Goal: Task Accomplishment & Management: Manage account settings

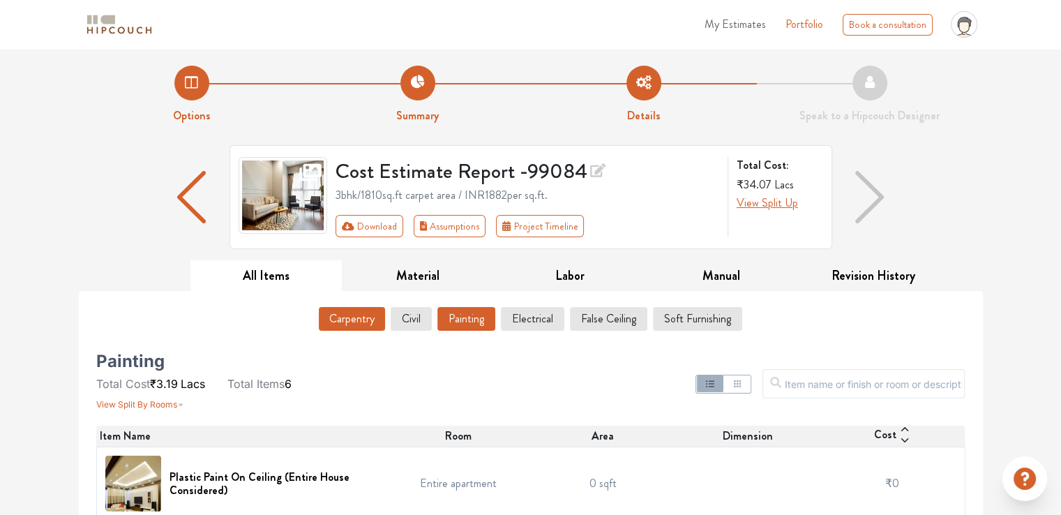
click at [358, 317] on button "Carpentry" at bounding box center [352, 319] width 66 height 24
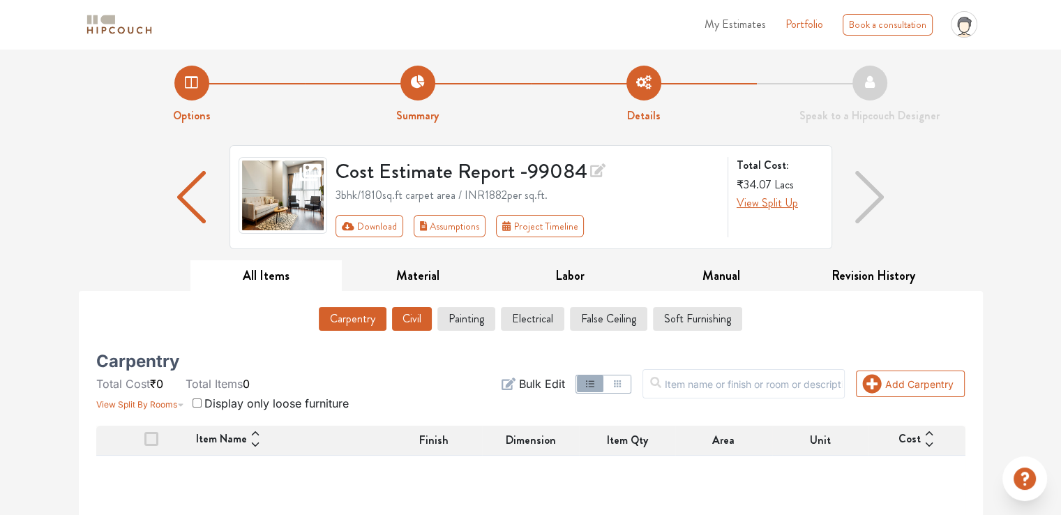
click at [417, 313] on button "Civil" at bounding box center [412, 319] width 40 height 24
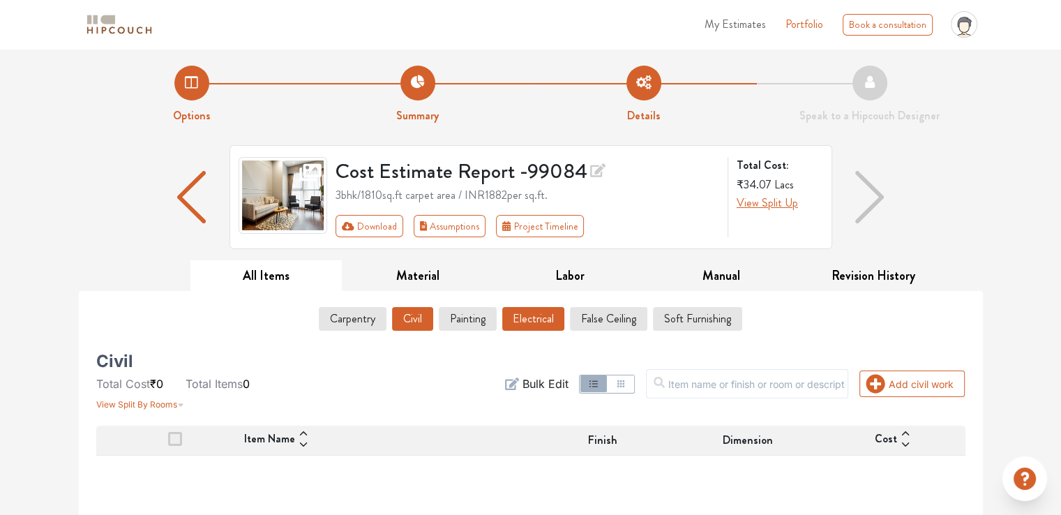
click at [553, 316] on button "Electrical" at bounding box center [533, 319] width 62 height 24
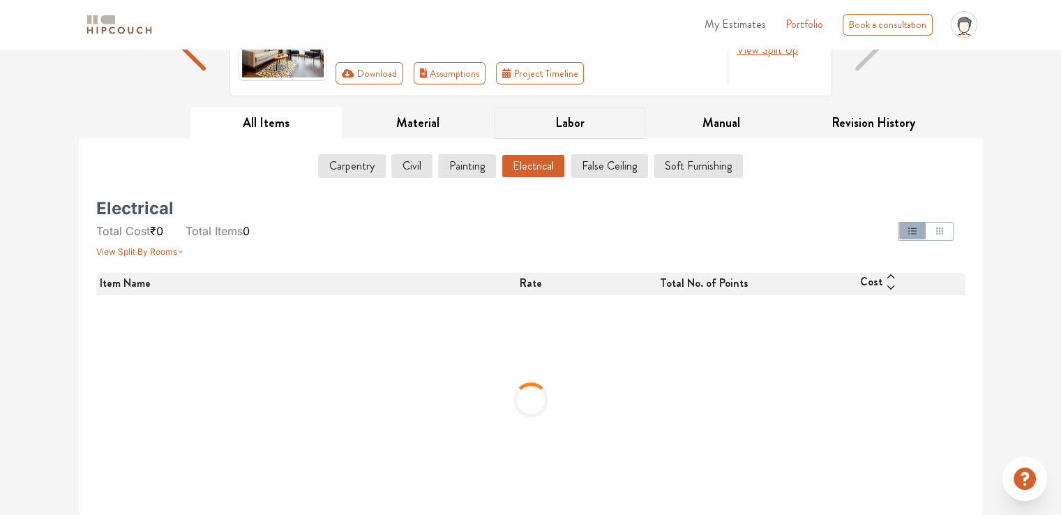
scroll to position [15, 0]
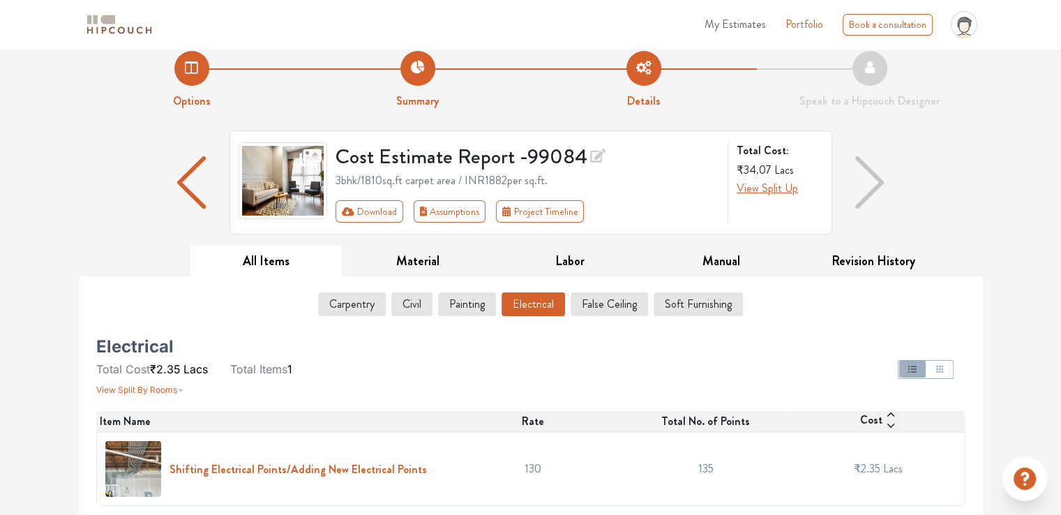
click at [308, 467] on h6 "Shifting Electrical Points/Adding New Electrical Points" at bounding box center [298, 469] width 257 height 13
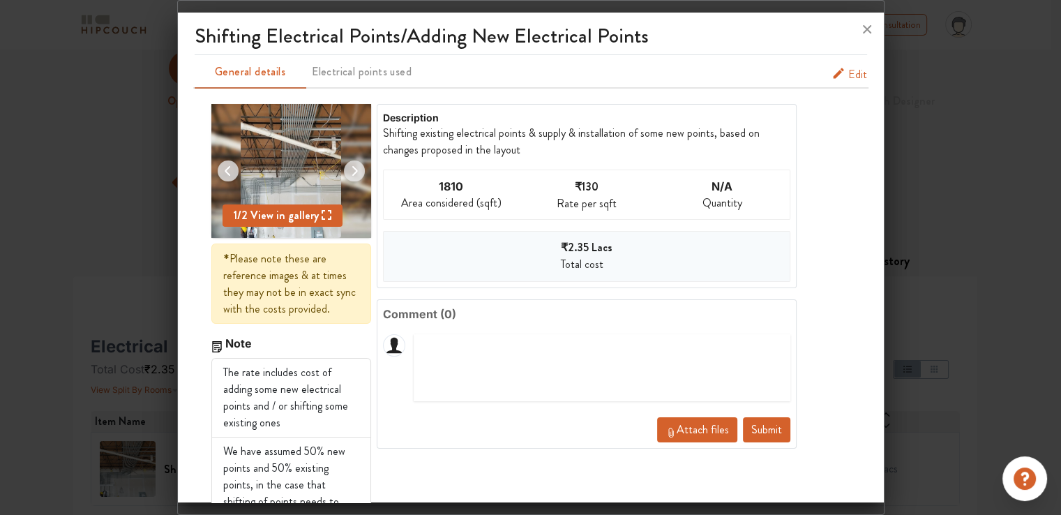
click at [848, 76] on span "Edit" at bounding box center [857, 74] width 19 height 17
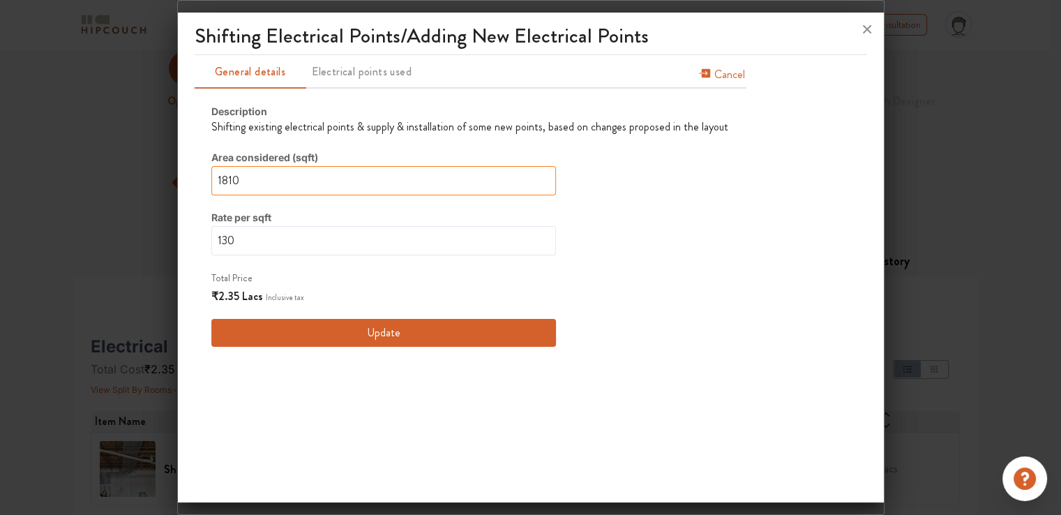
drag, startPoint x: 237, startPoint y: 180, endPoint x: 168, endPoint y: 186, distance: 68.7
click at [177, 186] on div "Shifting Electrical Points/Adding New Electrical Points General details Electri…" at bounding box center [530, 257] width 707 height 515
type input "0"
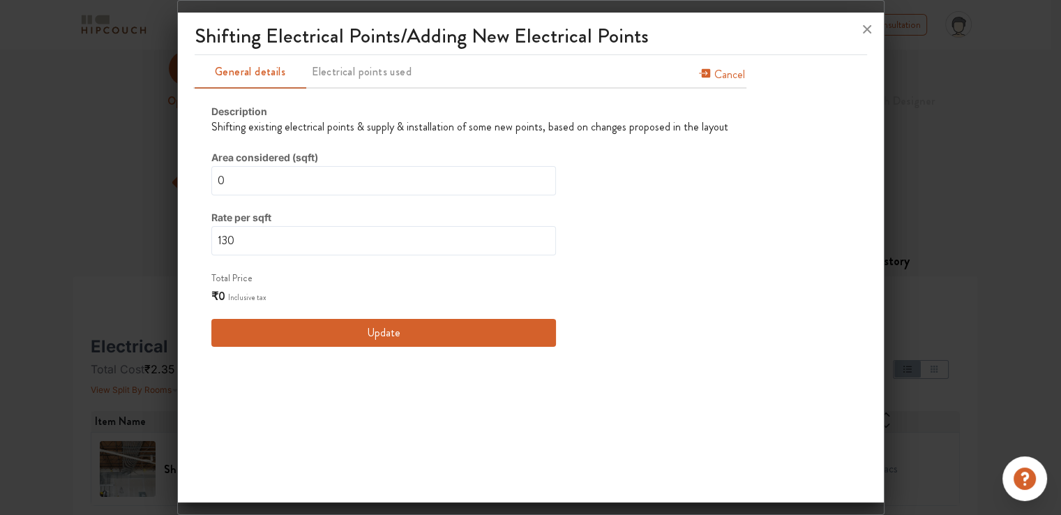
click at [444, 338] on button "Update" at bounding box center [383, 333] width 345 height 28
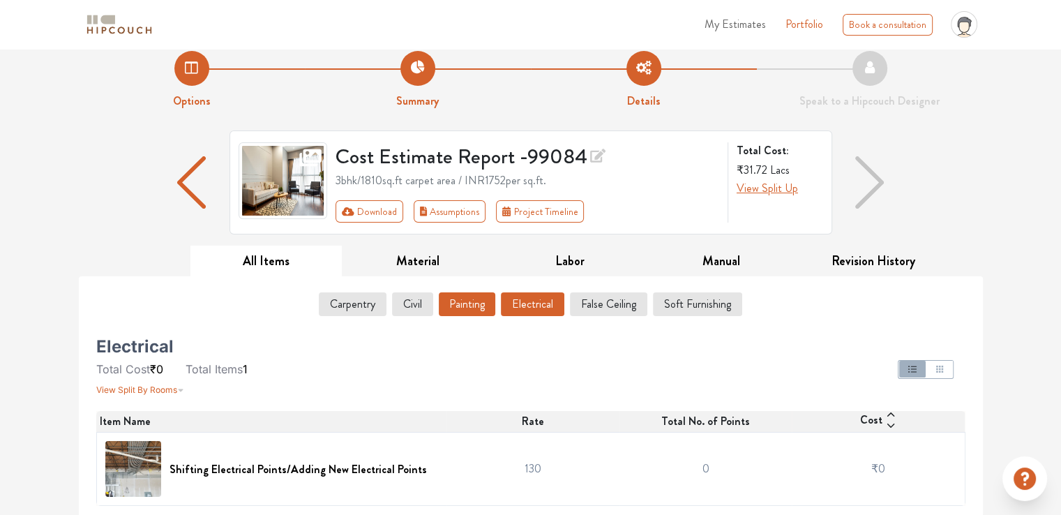
click at [467, 310] on button "Painting" at bounding box center [467, 304] width 57 height 24
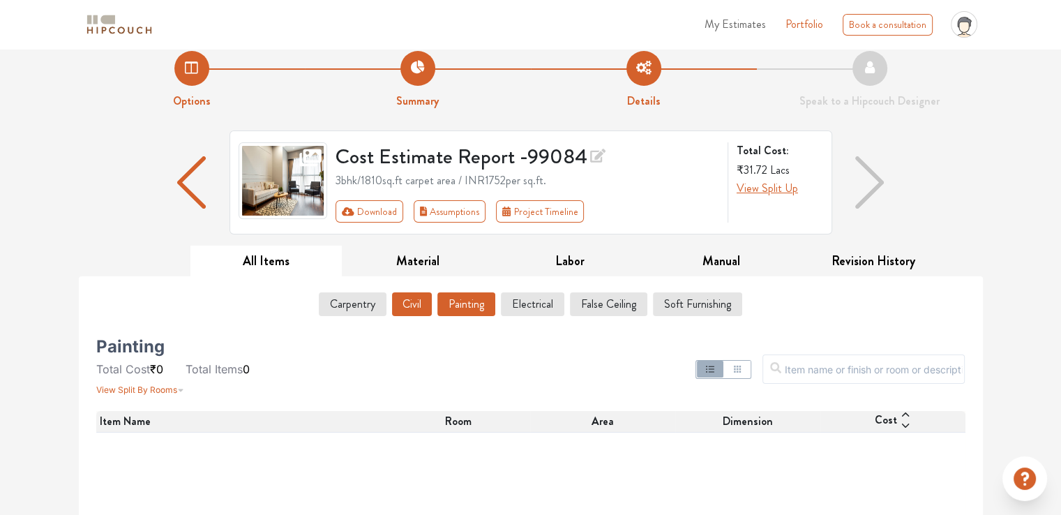
click at [412, 306] on button "Civil" at bounding box center [412, 304] width 40 height 24
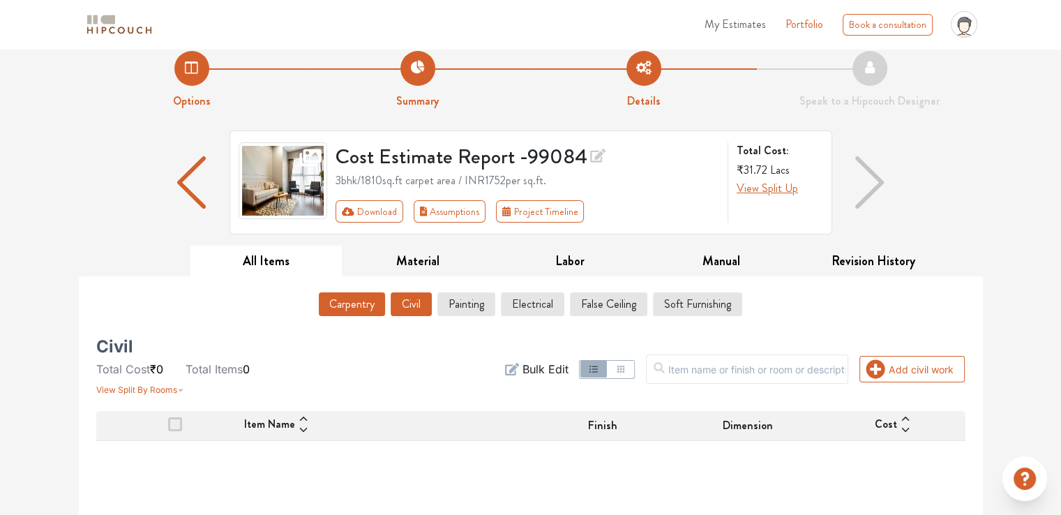
click at [372, 304] on button "Carpentry" at bounding box center [352, 304] width 66 height 24
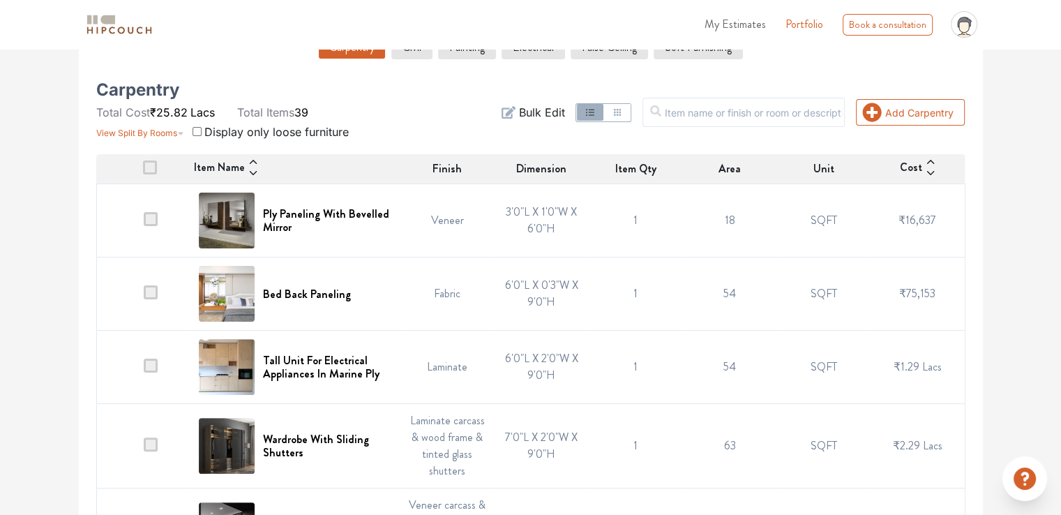
scroll to position [294, 0]
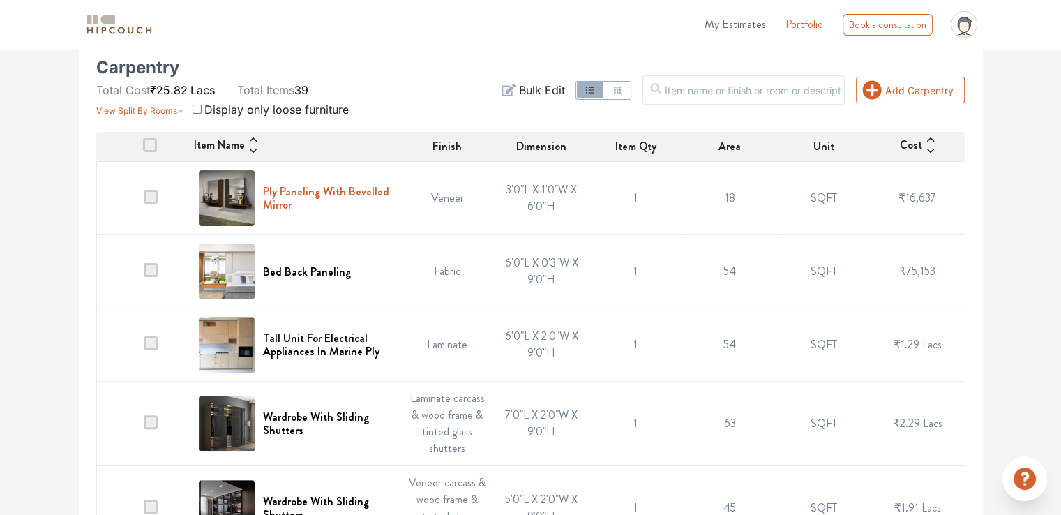
click at [315, 202] on h6 "Ply Paneling With Bevelled Mirror" at bounding box center [327, 198] width 129 height 27
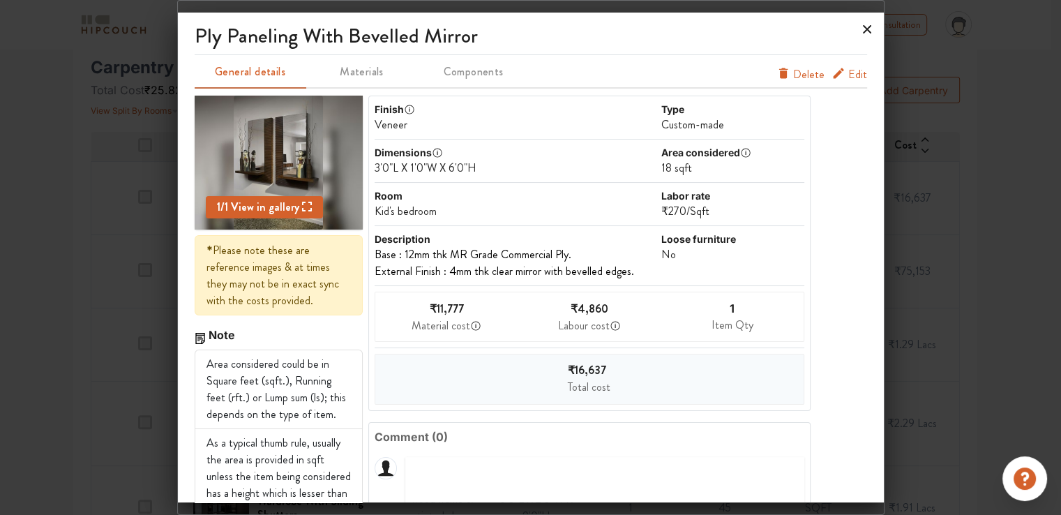
click at [867, 29] on icon at bounding box center [867, 29] width 8 height 8
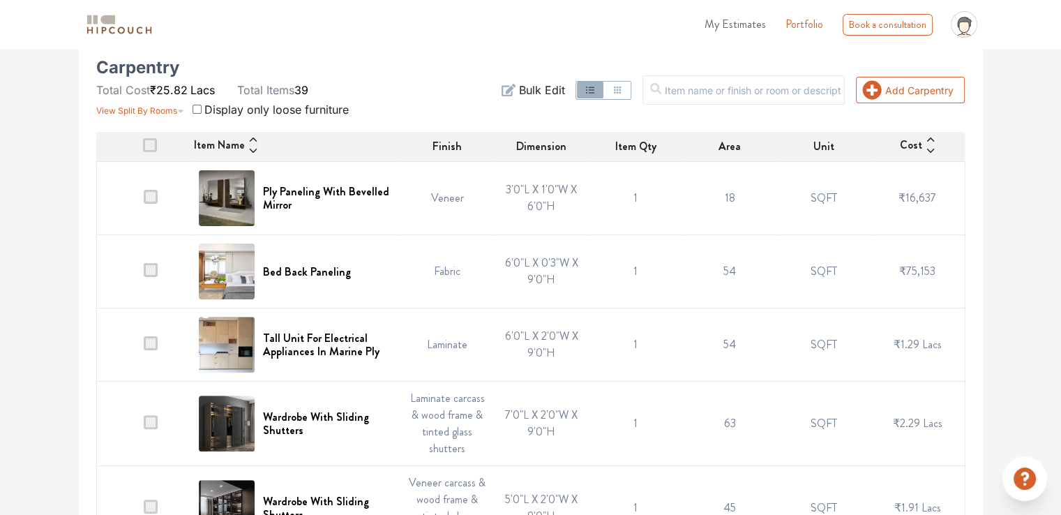
click at [220, 196] on img at bounding box center [227, 198] width 56 height 56
click at [327, 193] on h6 "Ply Paneling With Bevelled Mirror" at bounding box center [327, 198] width 129 height 27
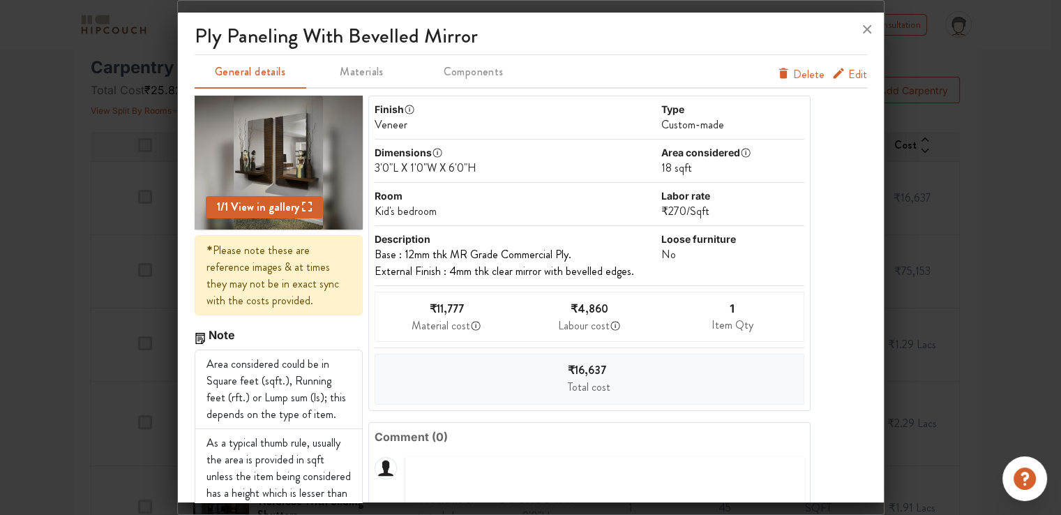
click at [274, 209] on span "View in gallery" at bounding box center [270, 207] width 84 height 16
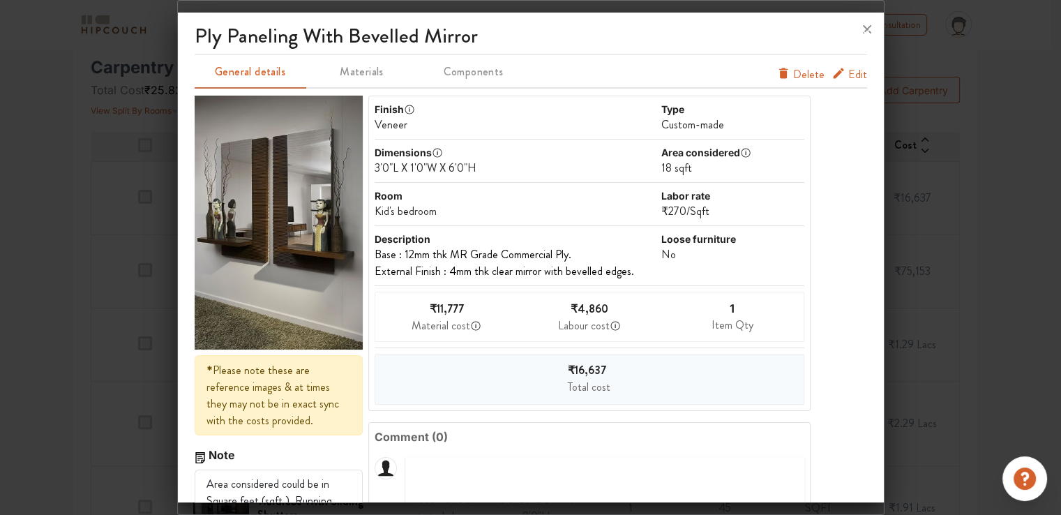
scroll to position [0, 0]
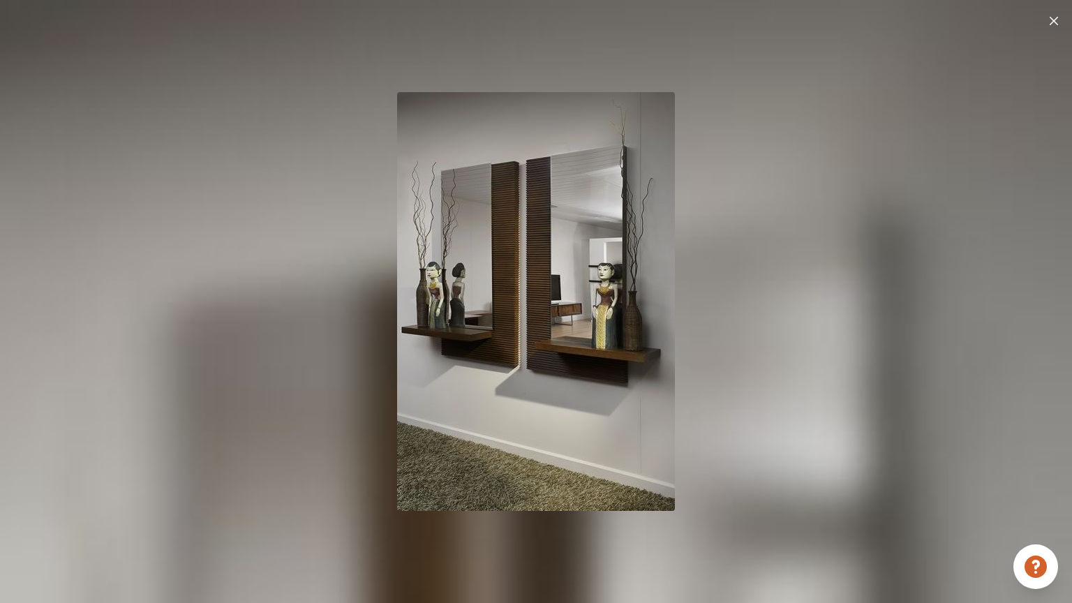
click at [689, 263] on div at bounding box center [536, 301] width 1072 height 603
click at [1054, 20] on img at bounding box center [1053, 21] width 8 height 8
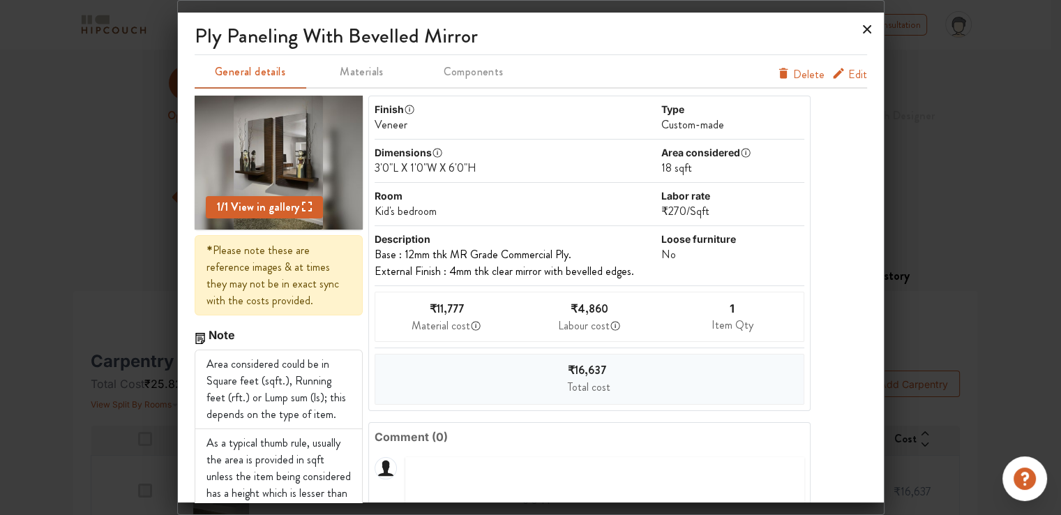
click at [867, 29] on icon at bounding box center [867, 29] width 8 height 8
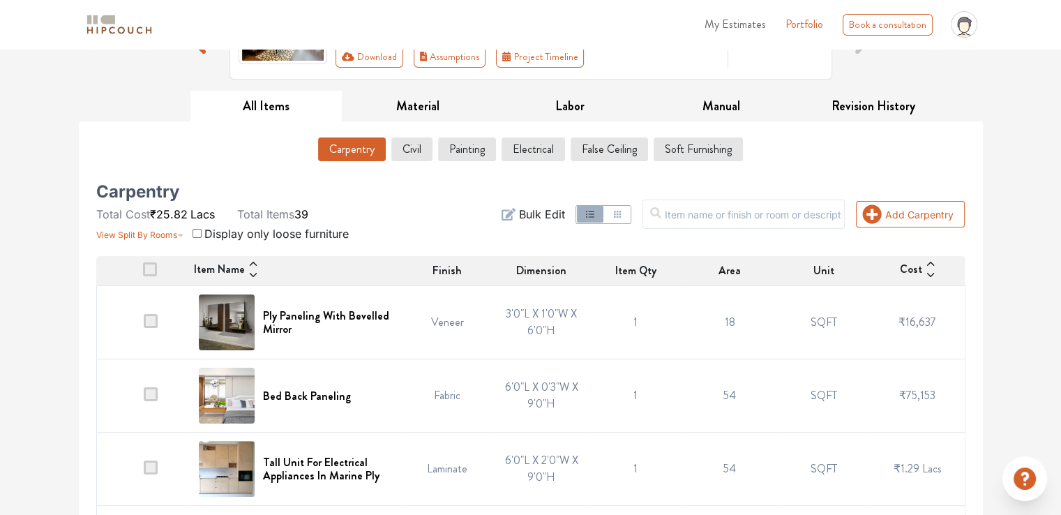
scroll to position [209, 0]
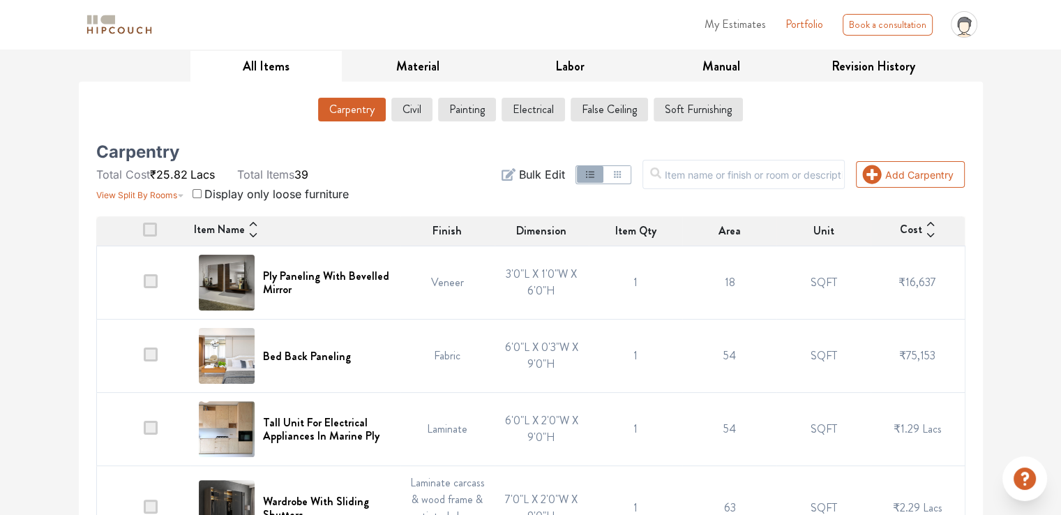
click at [605, 306] on html "My Estimates Portfolio Book a consultation profile pic Upload Boq Logout Option…" at bounding box center [530, 48] width 1061 height 515
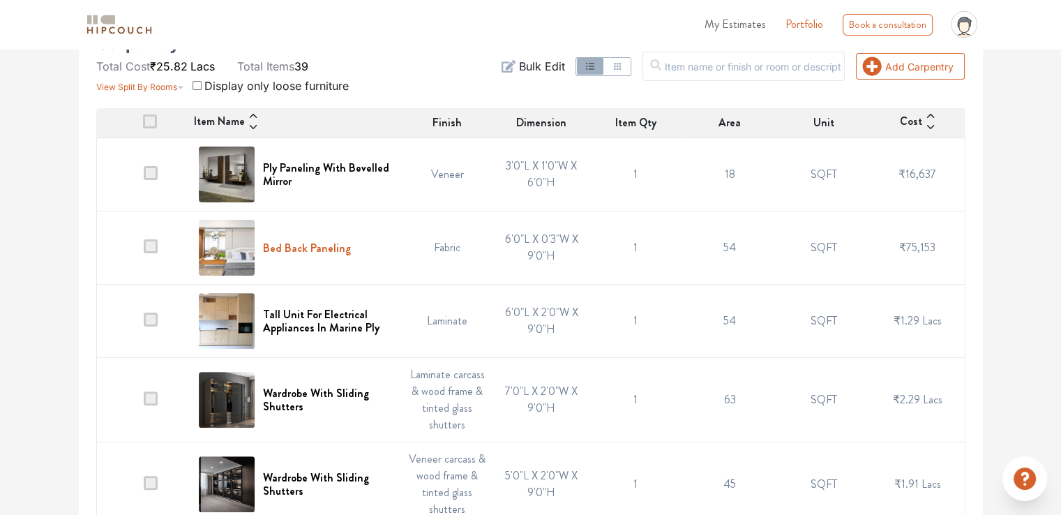
click at [337, 250] on h6 "Bed Back Paneling" at bounding box center [307, 247] width 88 height 13
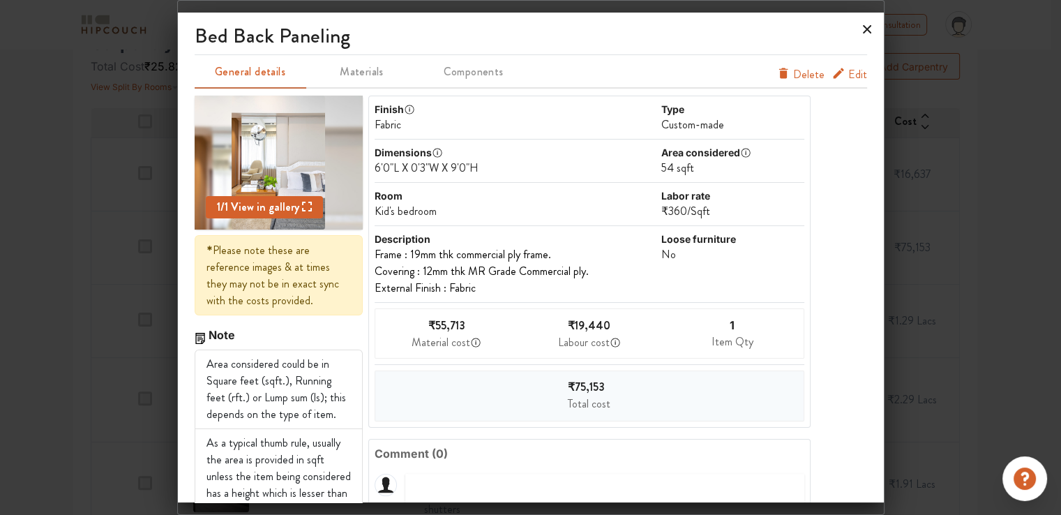
click at [867, 32] on icon at bounding box center [867, 29] width 22 height 22
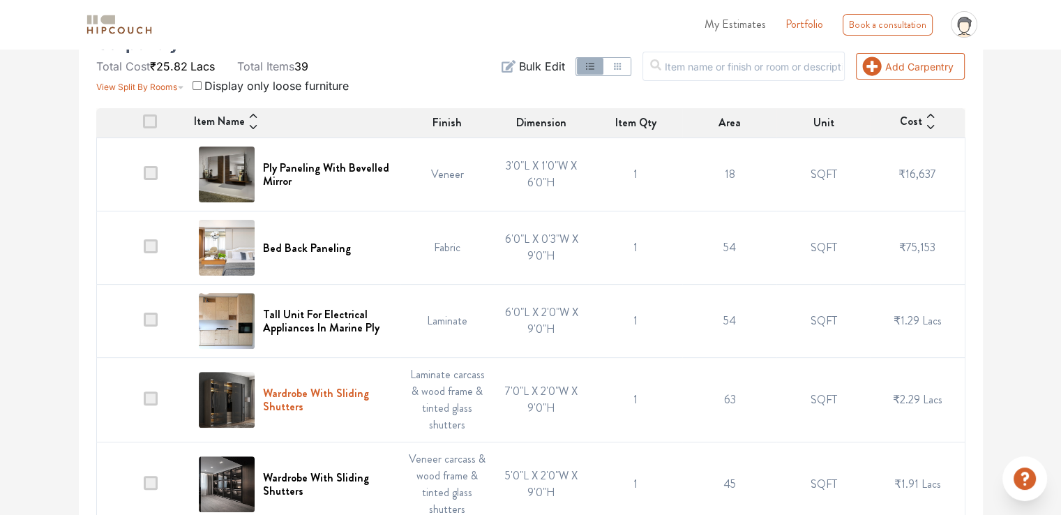
click at [313, 392] on h6 "Wardrobe With Sliding Shutters" at bounding box center [327, 400] width 129 height 27
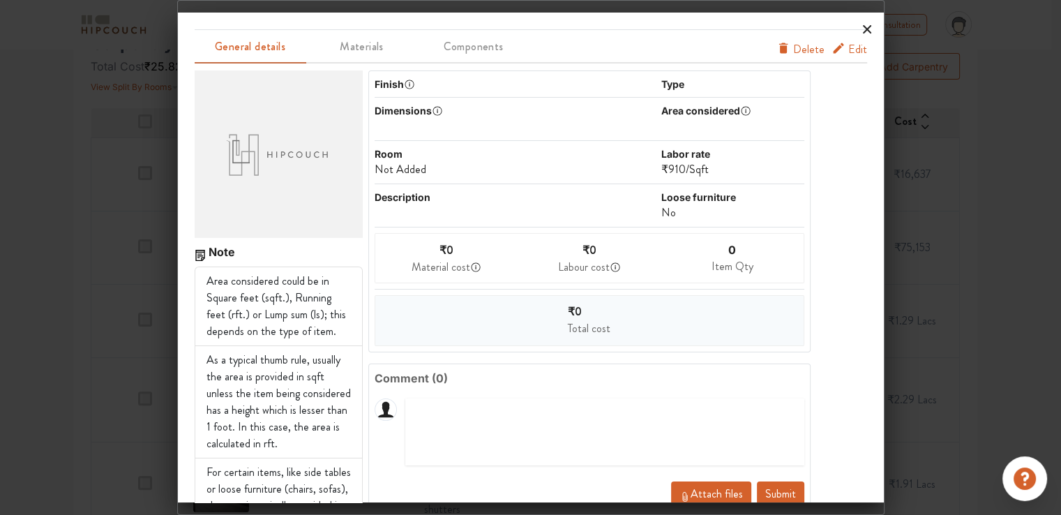
click at [862, 29] on icon at bounding box center [867, 29] width 22 height 22
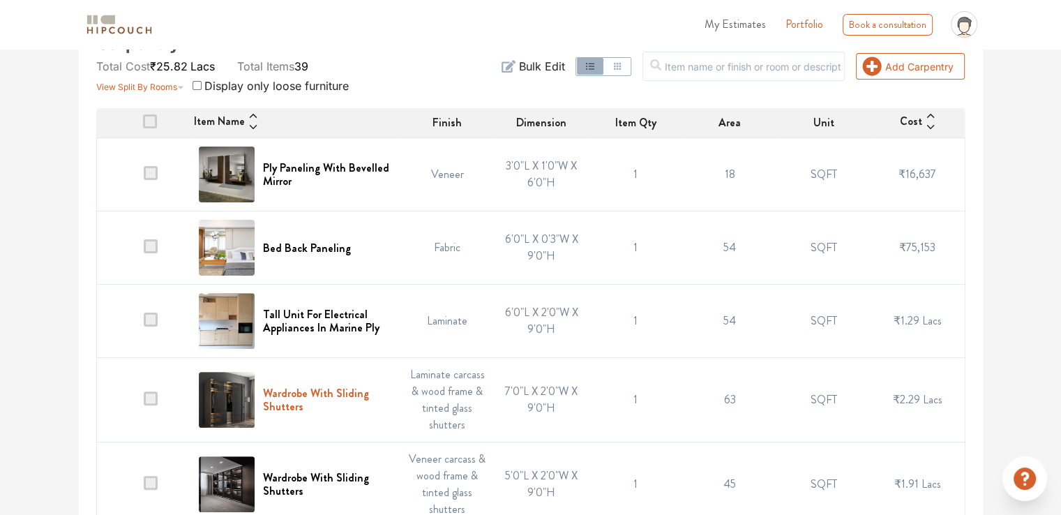
click at [324, 391] on h6 "Wardrobe With Sliding Shutters" at bounding box center [327, 400] width 129 height 27
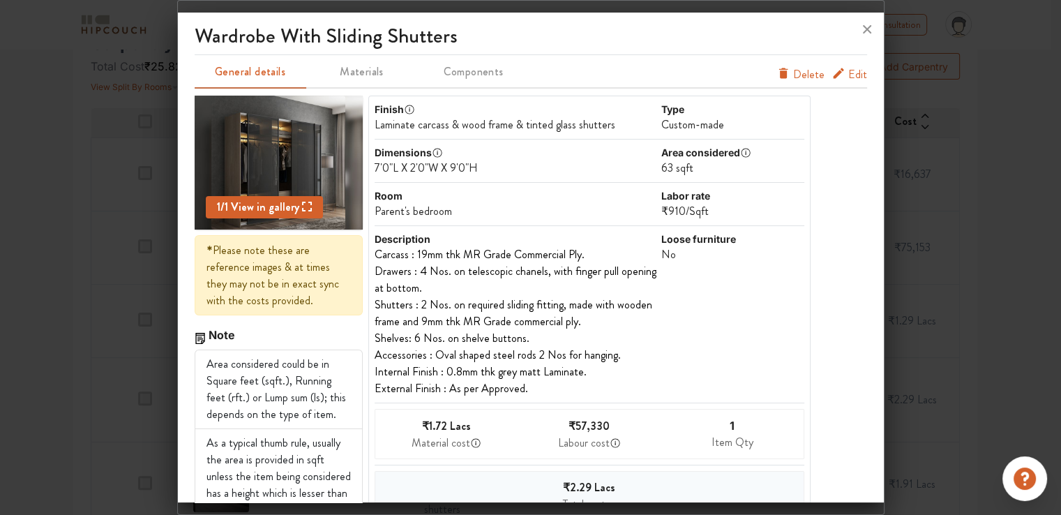
click at [848, 73] on span "Edit" at bounding box center [857, 74] width 19 height 17
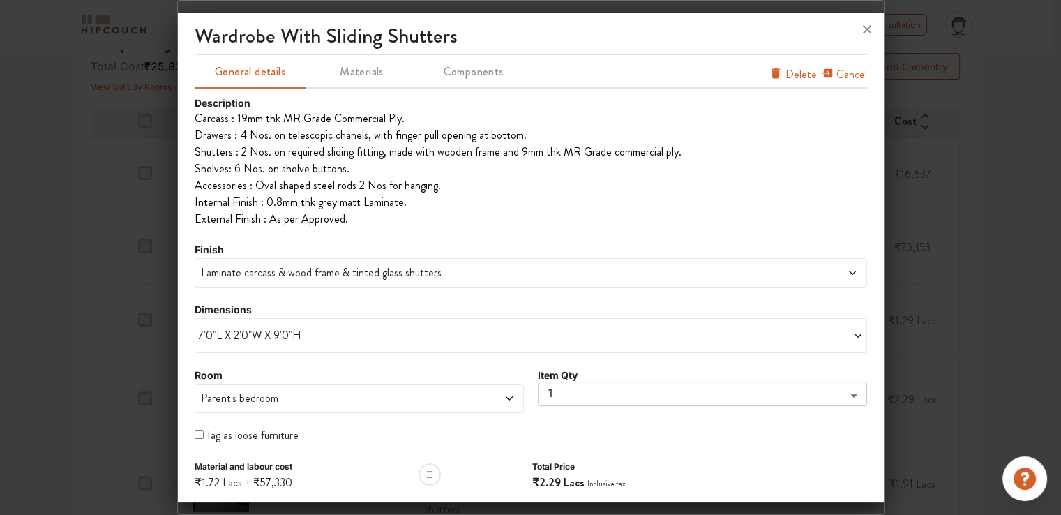
click at [279, 396] on span "Parent's bedroom" at bounding box center [317, 398] width 238 height 17
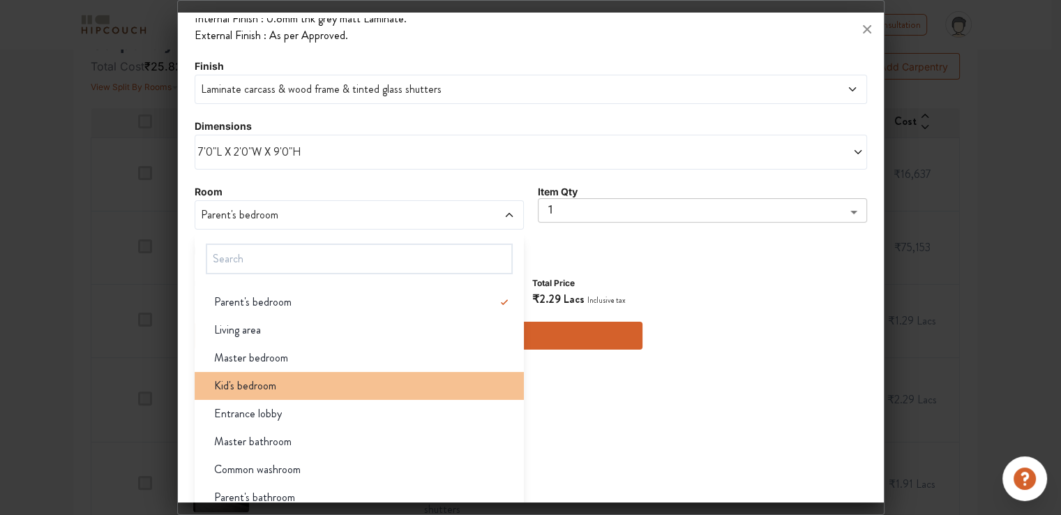
scroll to position [209, 0]
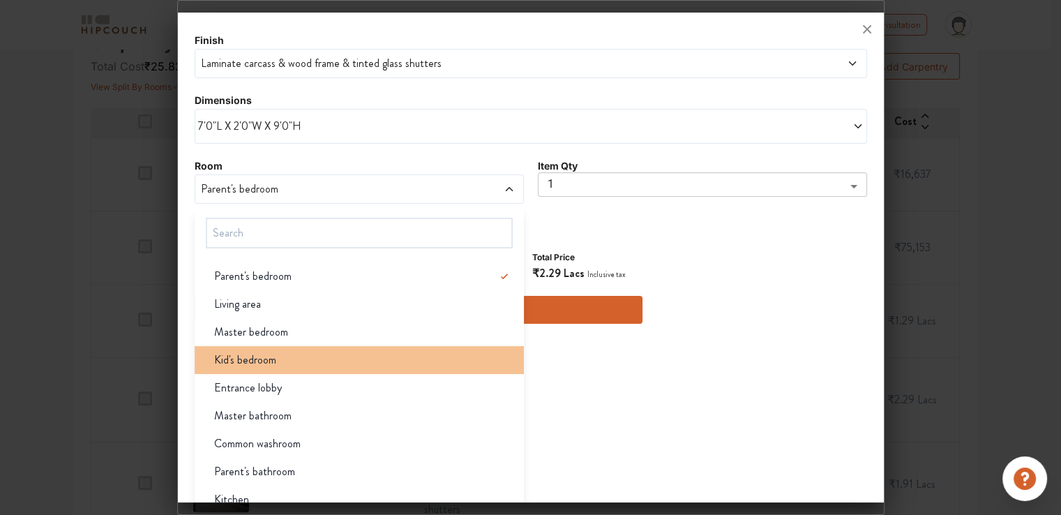
click at [268, 357] on span "Kid's bedroom" at bounding box center [245, 360] width 62 height 17
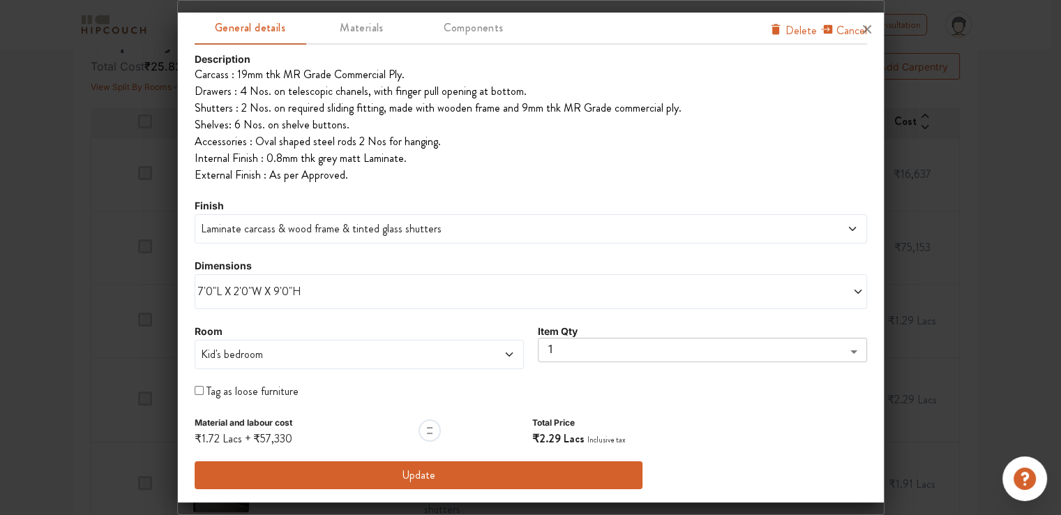
scroll to position [43, 0]
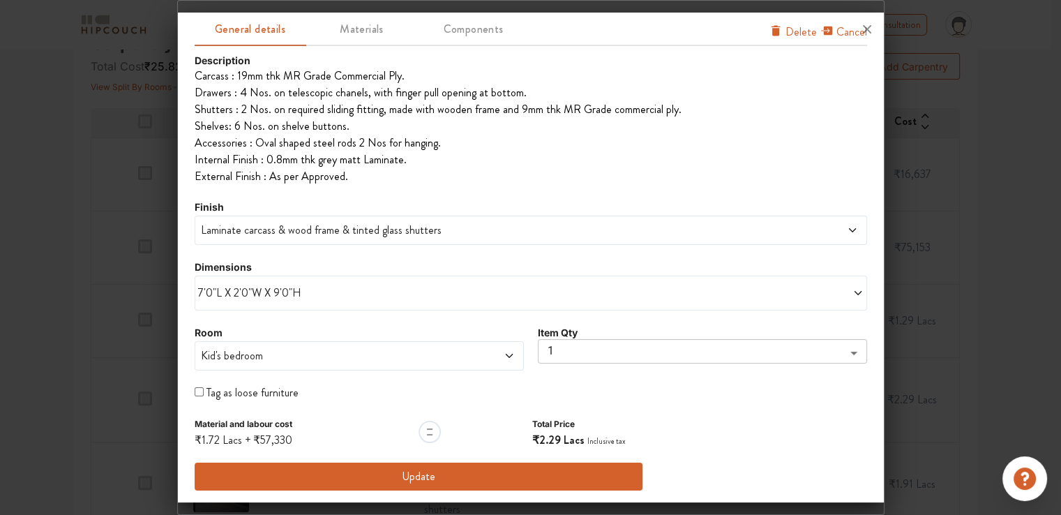
click at [324, 234] on span "Laminate carcass & wood frame & tinted glass shutters" at bounding box center [445, 230] width 495 height 17
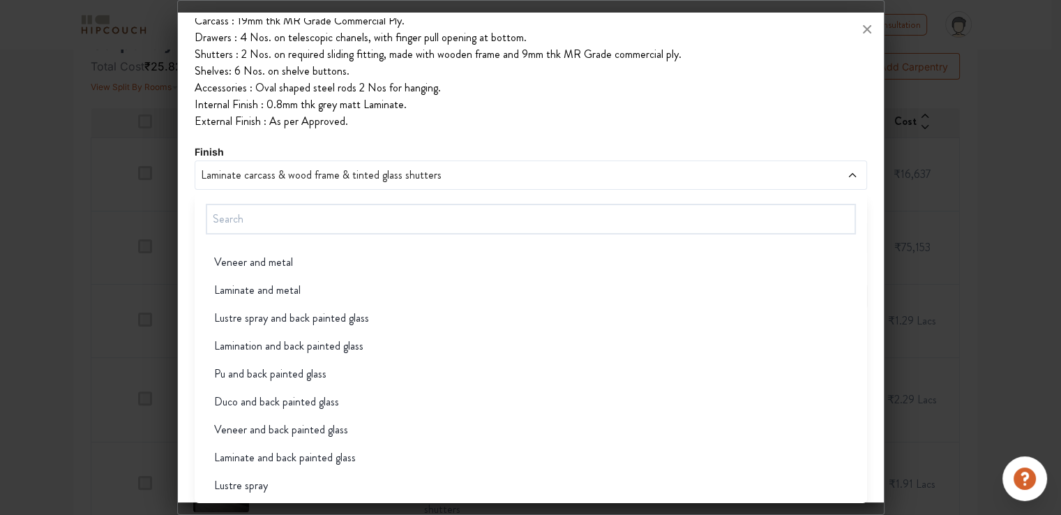
scroll to position [1186, 0]
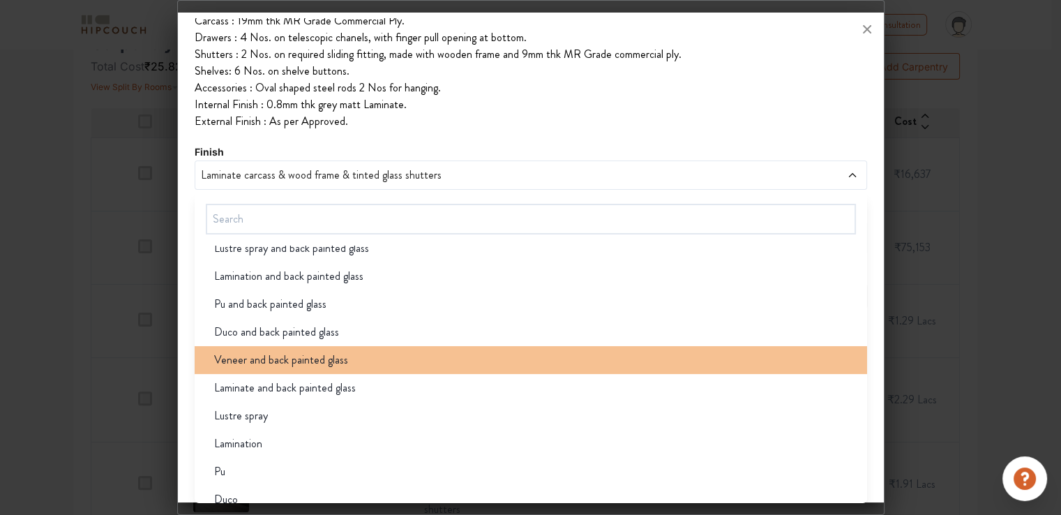
click at [307, 359] on span "Veneer and back painted glass" at bounding box center [281, 360] width 134 height 17
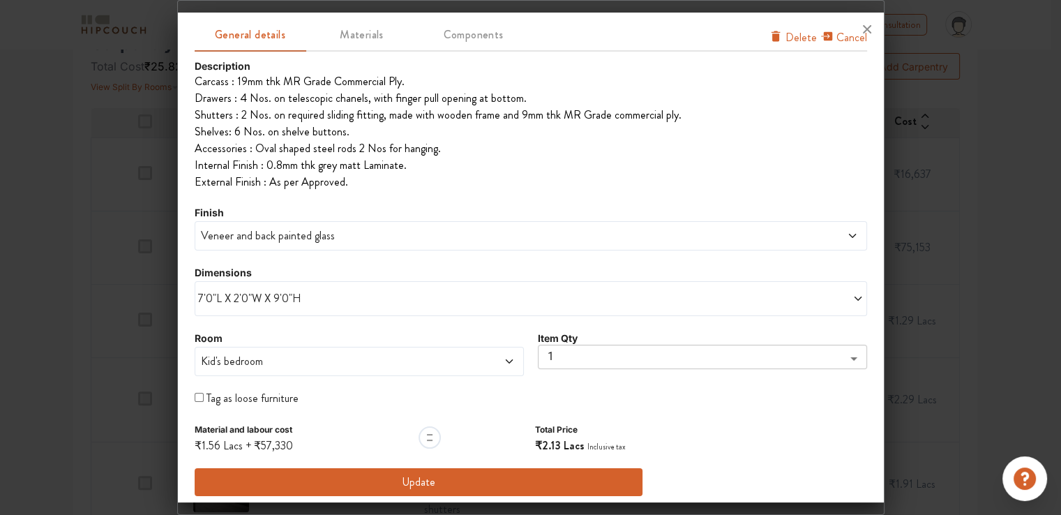
scroll to position [43, 0]
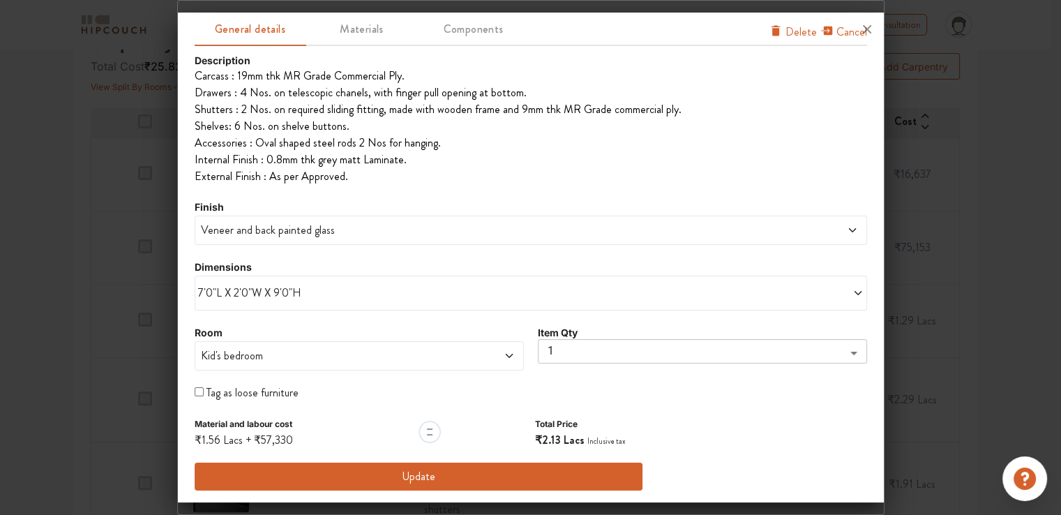
click at [396, 479] on button "Update" at bounding box center [419, 477] width 449 height 28
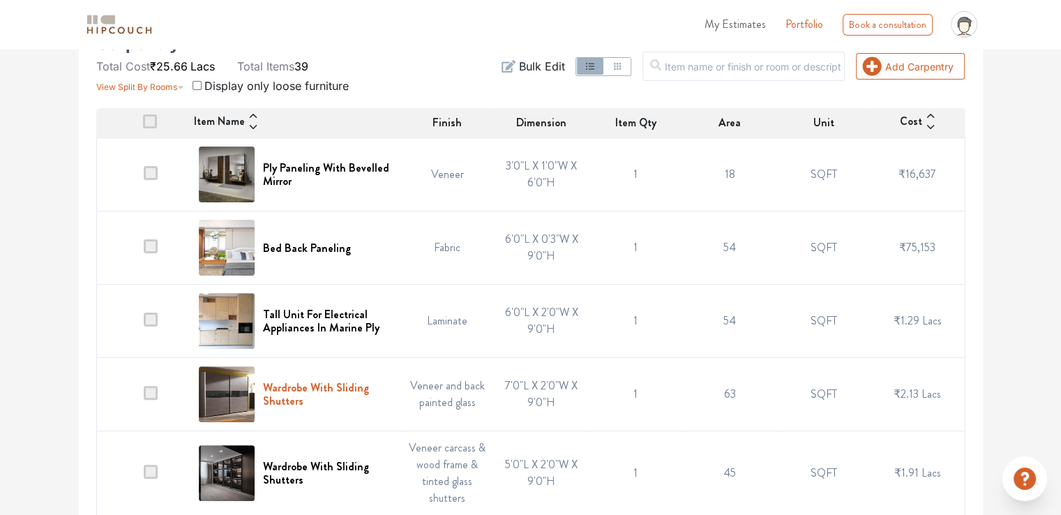
click at [290, 387] on h6 "Wardrobe With Sliding Shutters" at bounding box center [327, 394] width 129 height 27
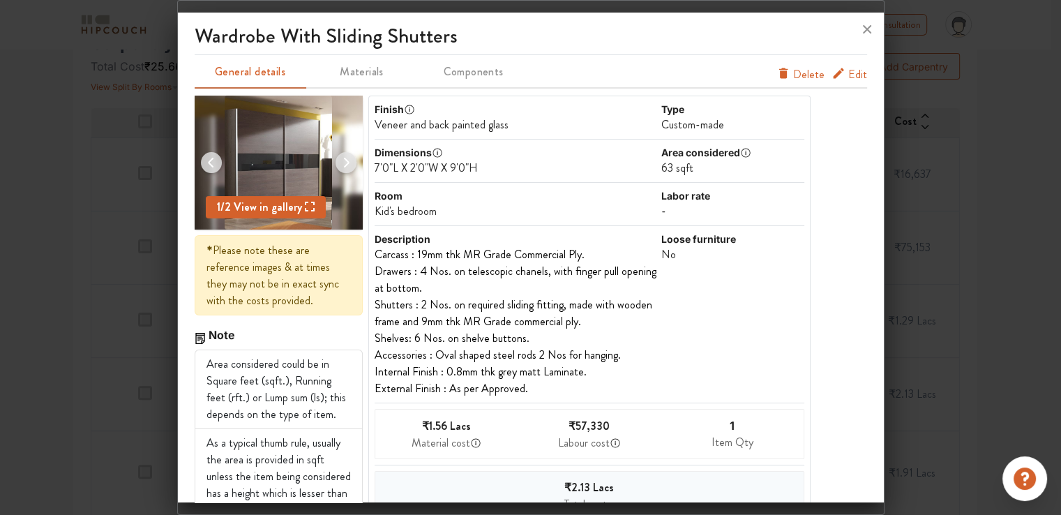
click at [848, 75] on span "Edit" at bounding box center [857, 74] width 19 height 17
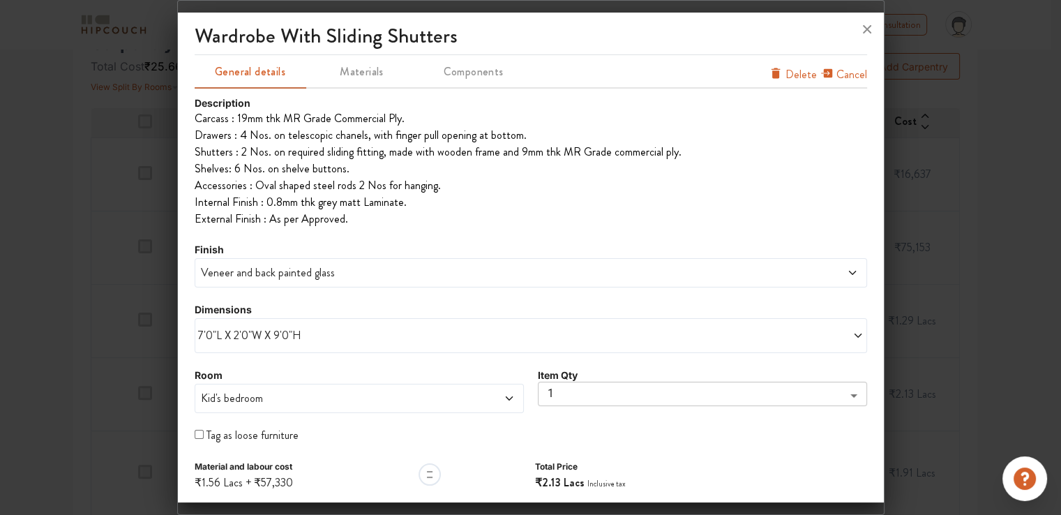
click at [285, 267] on span "Veneer and back painted glass" at bounding box center [445, 272] width 495 height 17
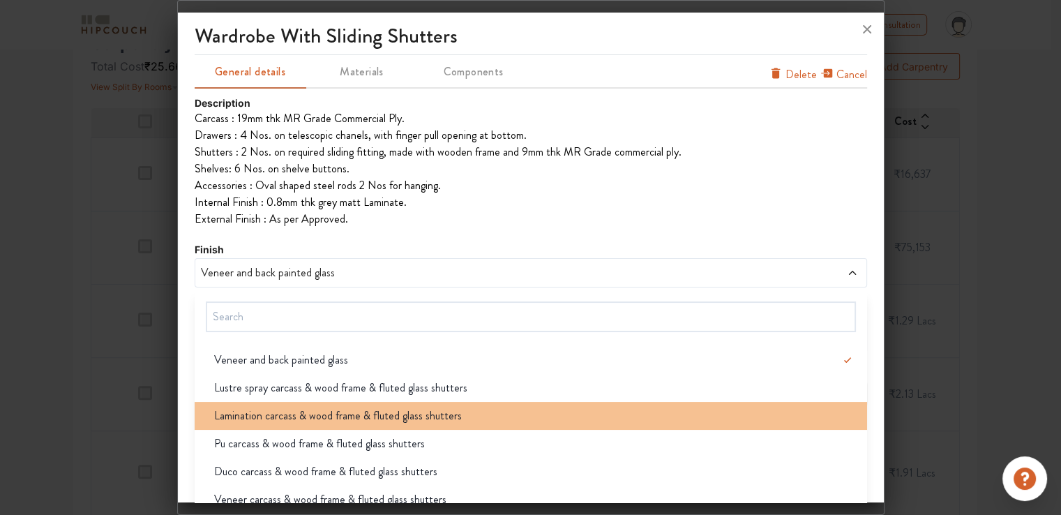
click at [287, 417] on span "Lamination carcass & wood frame & fluted glass shutters" at bounding box center [338, 415] width 248 height 17
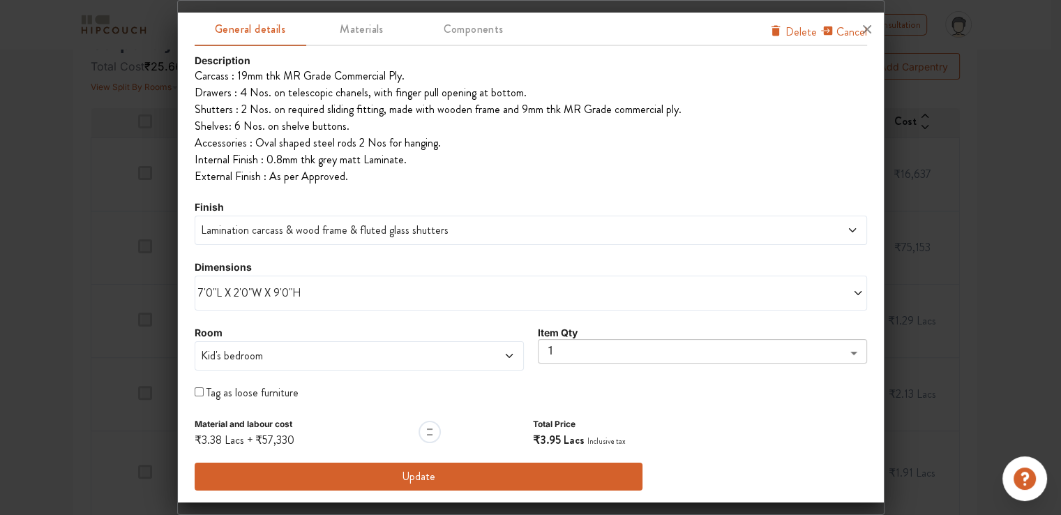
click at [320, 227] on span "Lamination carcass & wood frame & fluted glass shutters" at bounding box center [445, 230] width 495 height 17
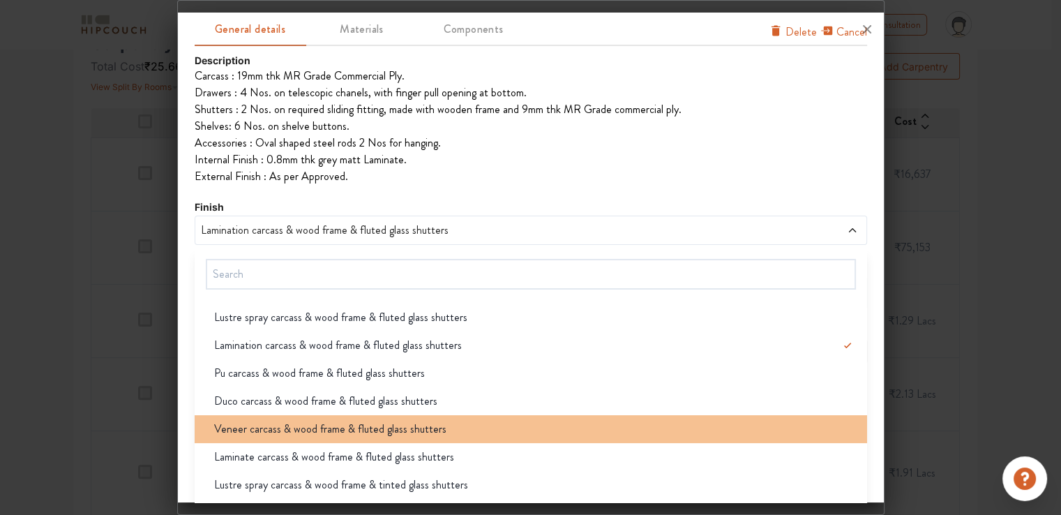
click at [287, 435] on span "Veneer carcass & wood frame & fluted glass shutters" at bounding box center [330, 429] width 232 height 17
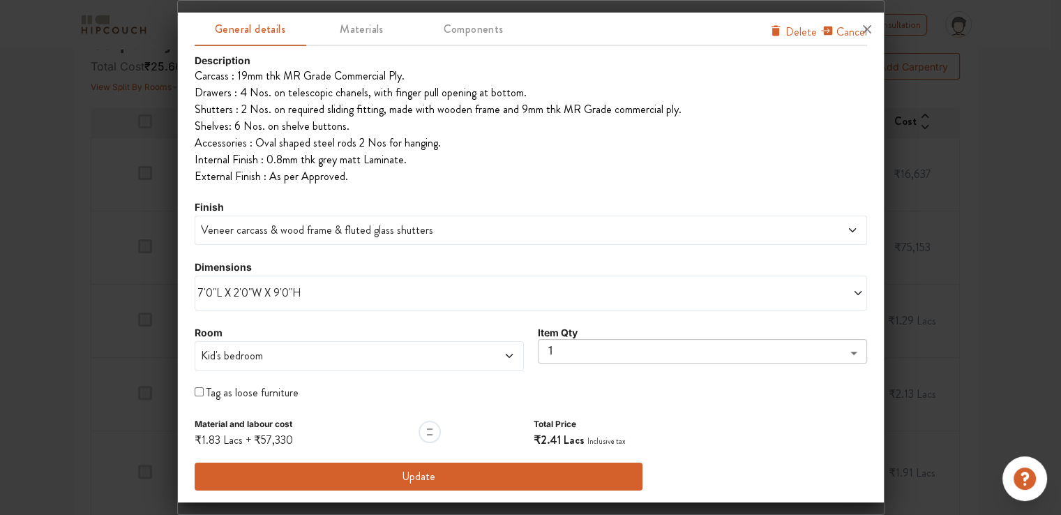
click at [290, 230] on span "Veneer carcass & wood frame & fluted glass shutters" at bounding box center [445, 230] width 495 height 17
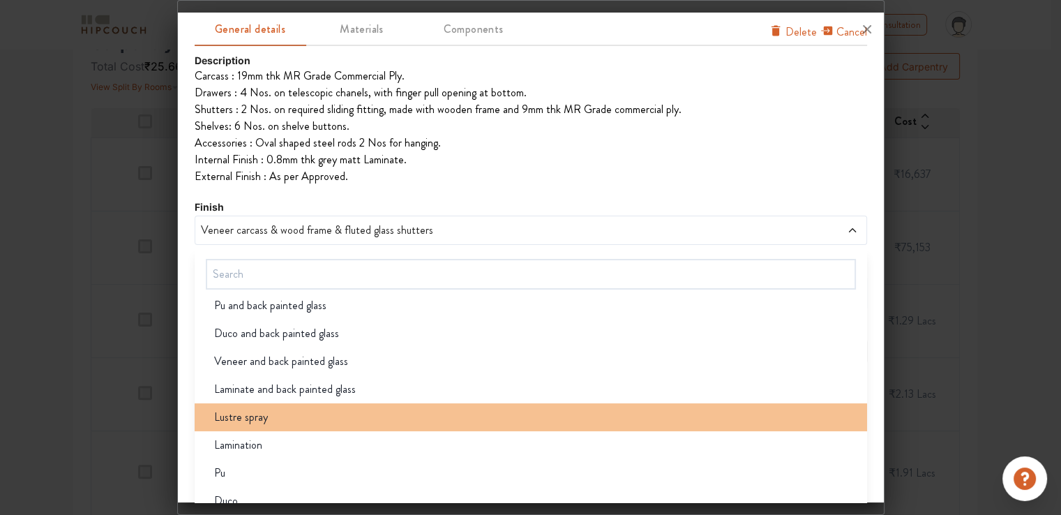
scroll to position [1255, 0]
